Goal: Find specific page/section: Find specific page/section

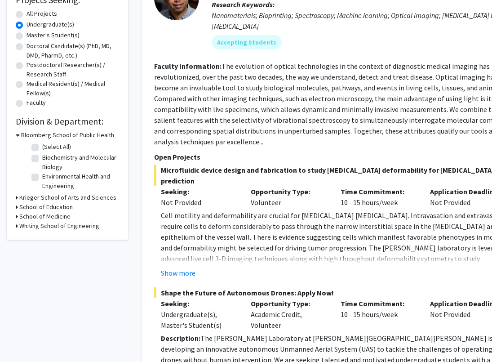
scroll to position [162, 0]
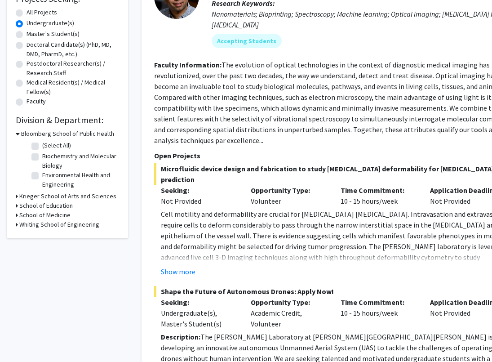
click at [65, 207] on h3 "School of Education" at bounding box center [45, 205] width 53 height 9
click at [54, 228] on h3 "School of Medicine" at bounding box center [44, 230] width 51 height 9
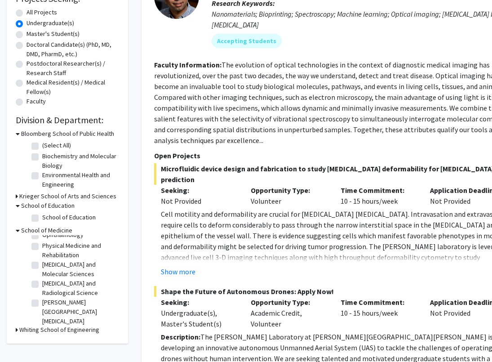
scroll to position [64, 0]
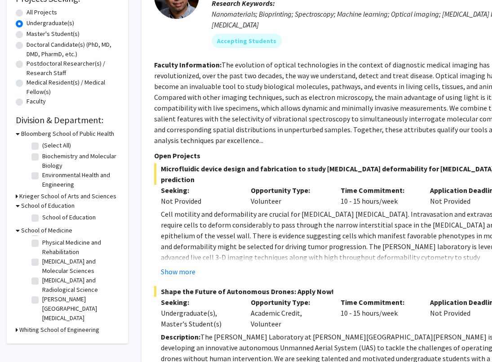
click at [62, 306] on label "[PERSON_NAME][GEOGRAPHIC_DATA][MEDICAL_DATA]" at bounding box center [79, 308] width 75 height 28
click at [48, 300] on input "[PERSON_NAME][GEOGRAPHIC_DATA][MEDICAL_DATA]" at bounding box center [45, 297] width 6 height 6
checkbox input "true"
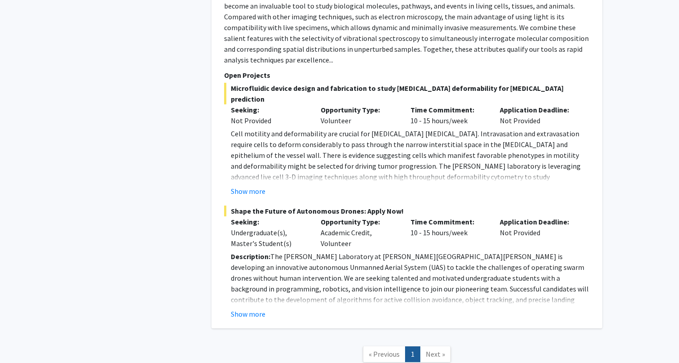
scroll to position [1525, 0]
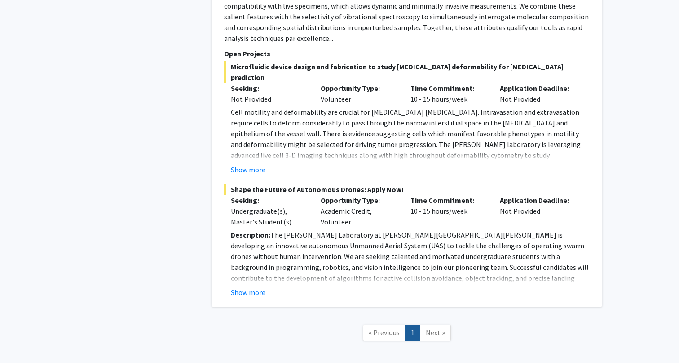
click at [435, 328] on span "Next »" at bounding box center [435, 332] width 19 height 9
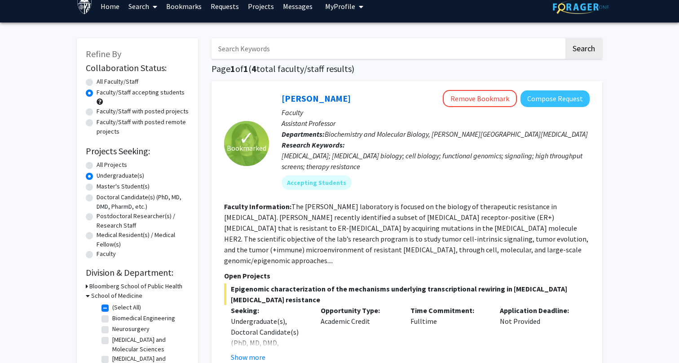
scroll to position [7, 0]
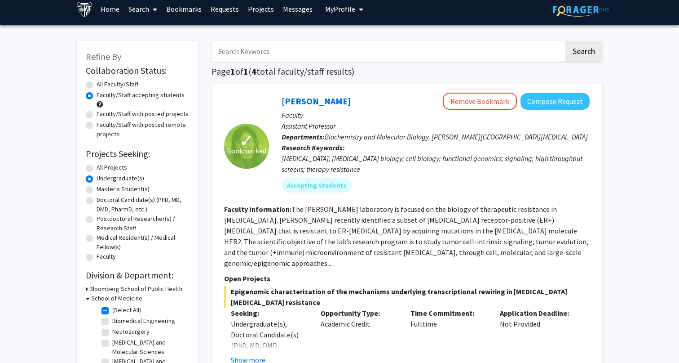
click at [191, 11] on link "Bookmarks" at bounding box center [184, 8] width 44 height 31
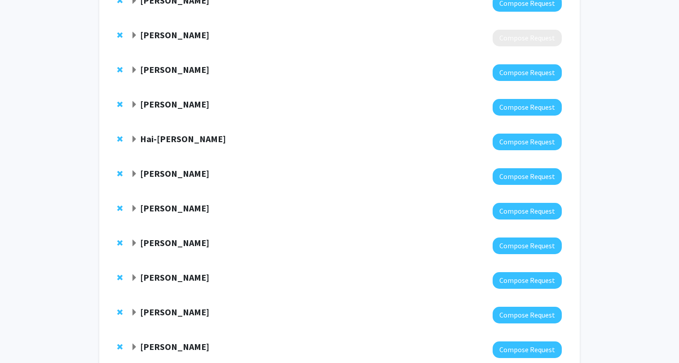
scroll to position [321, 0]
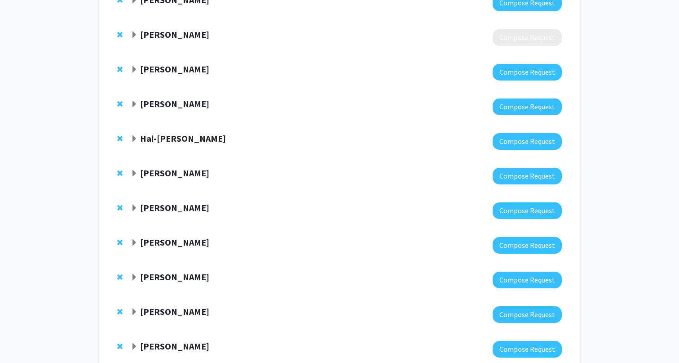
click at [163, 171] on strong "[PERSON_NAME]" at bounding box center [174, 172] width 69 height 11
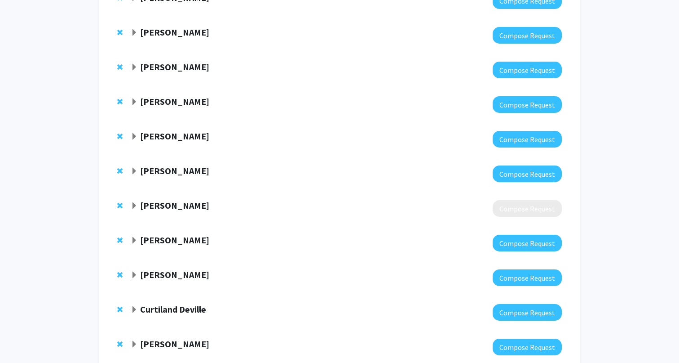
scroll to position [832, 0]
click at [177, 130] on strong "[PERSON_NAME]" at bounding box center [174, 135] width 69 height 11
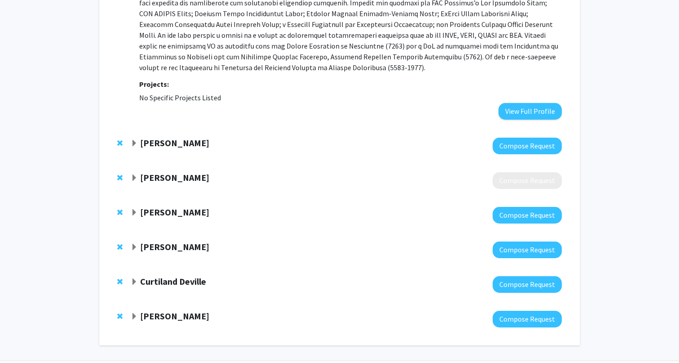
scroll to position [1233, 0]
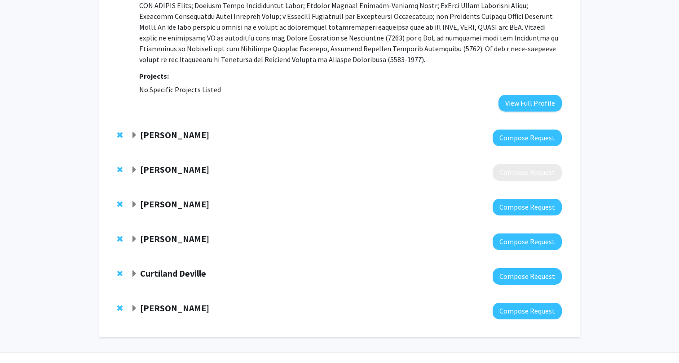
click at [186, 267] on strong "Curtiland Deville" at bounding box center [173, 272] width 66 height 11
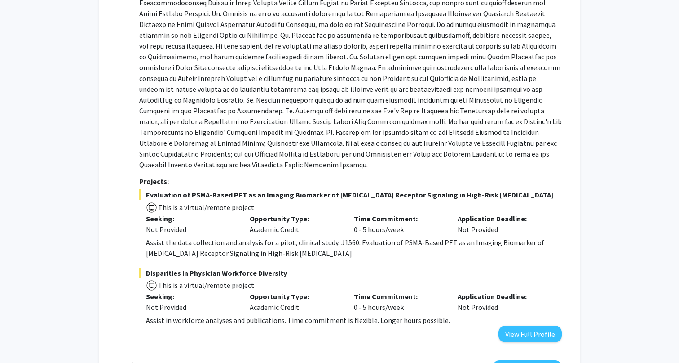
scroll to position [1595, 0]
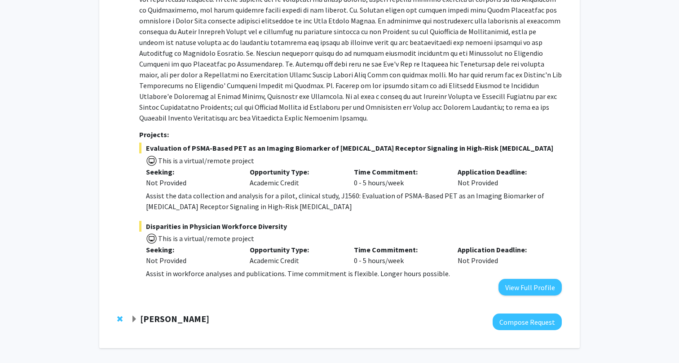
click at [186, 313] on strong "[PERSON_NAME]" at bounding box center [174, 318] width 69 height 11
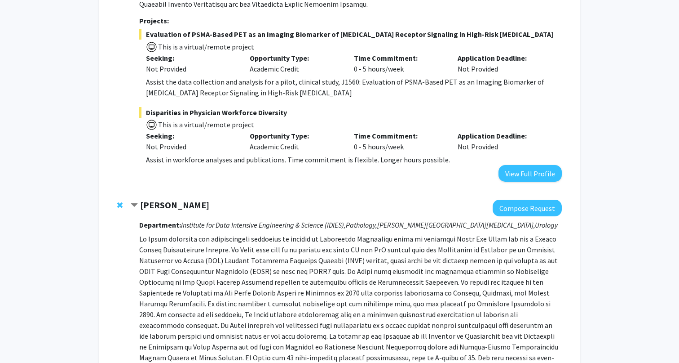
scroll to position [1709, 0]
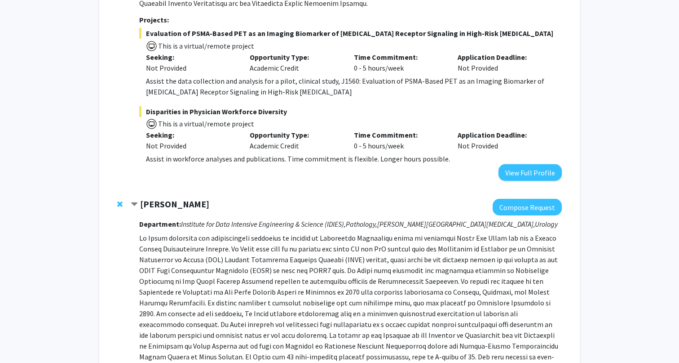
click at [191, 198] on strong "[PERSON_NAME]" at bounding box center [174, 203] width 69 height 11
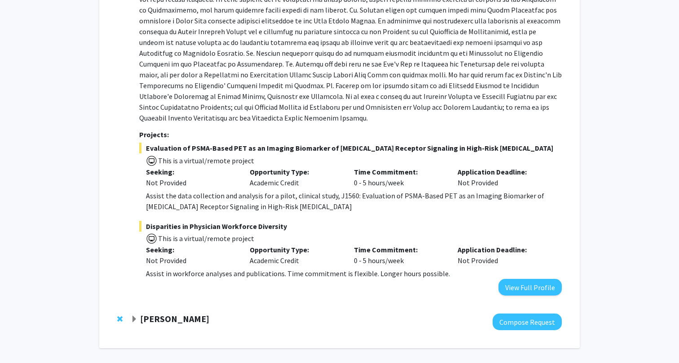
click at [187, 313] on strong "[PERSON_NAME]" at bounding box center [174, 318] width 69 height 11
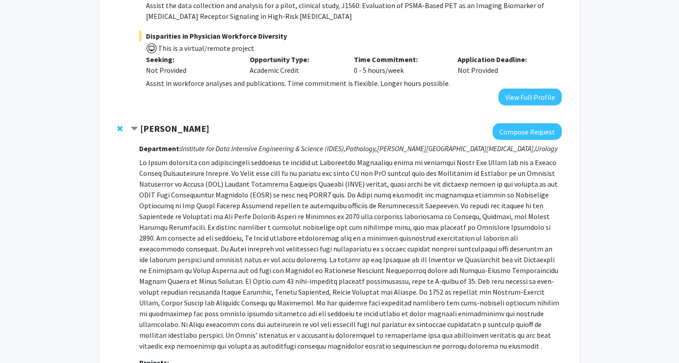
scroll to position [1853, 0]
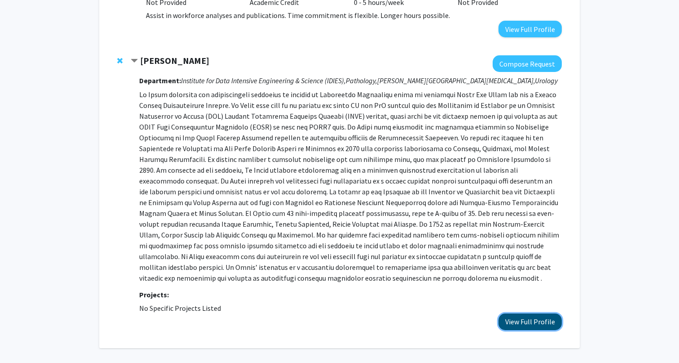
click at [492, 313] on button "View Full Profile" at bounding box center [530, 321] width 63 height 17
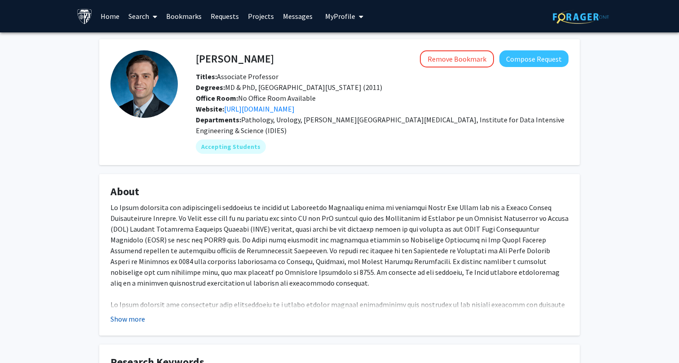
click at [138, 320] on button "Show more" at bounding box center [128, 318] width 35 height 11
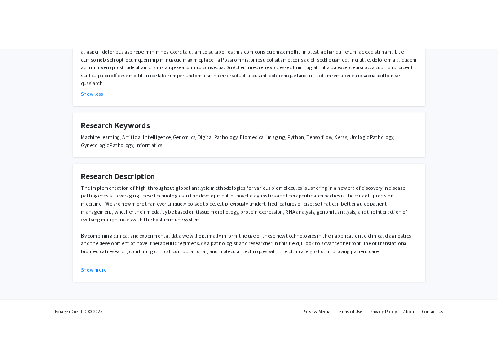
scroll to position [355, 0]
